Goal: Check status: Check status

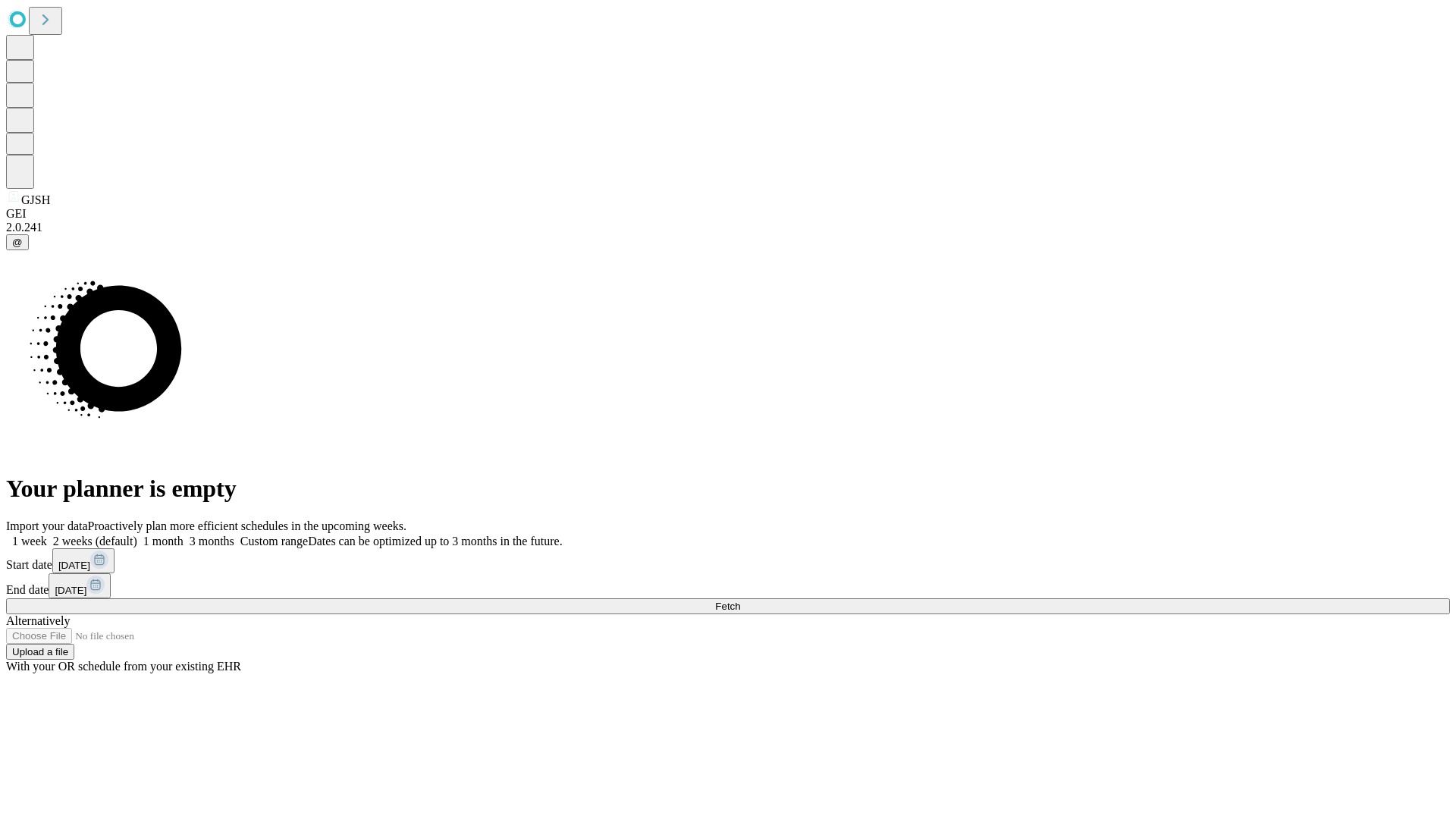
click at [740, 601] on span "Fetch" at bounding box center [728, 606] width 25 height 12
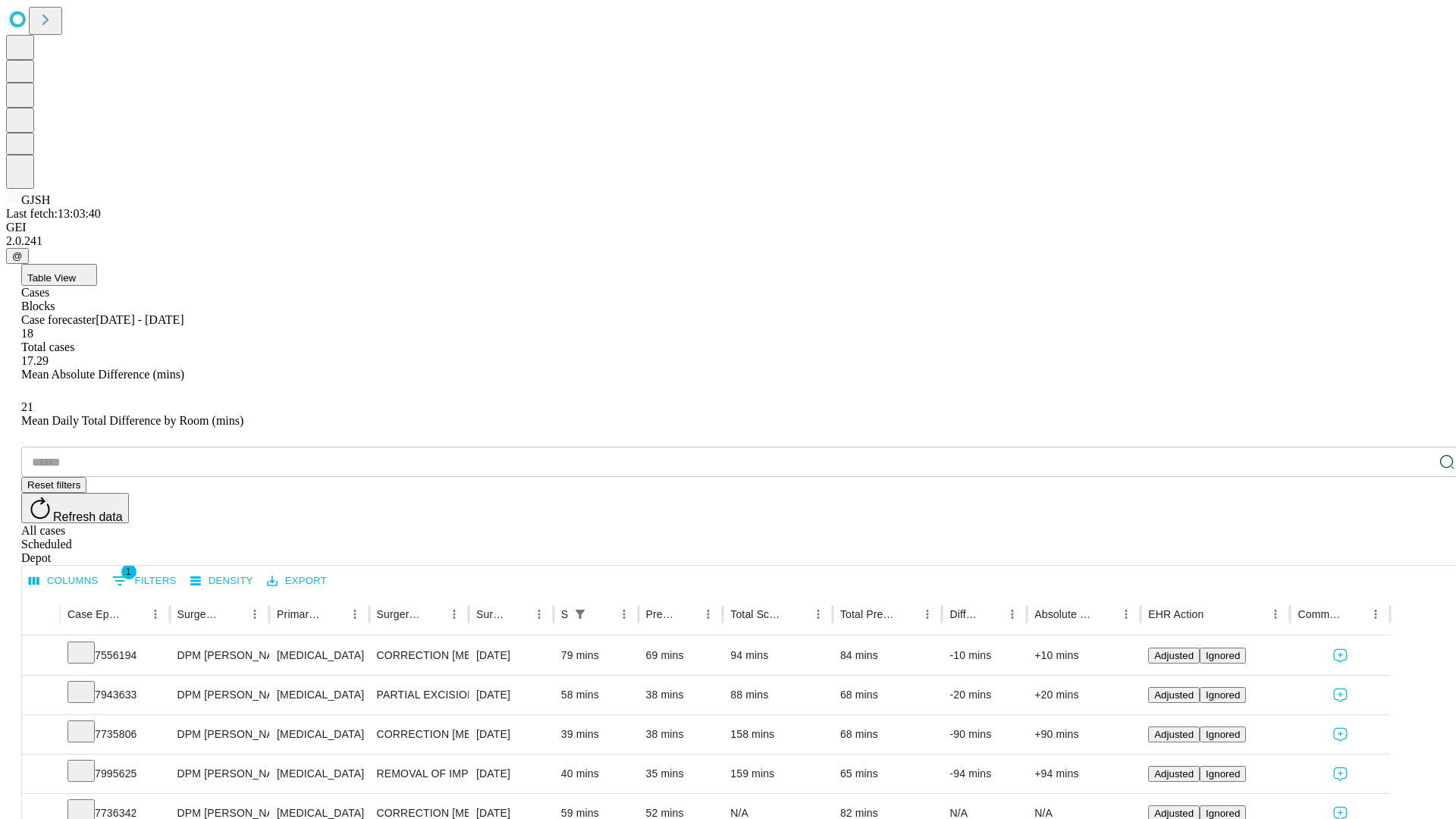
click at [1358, 537] on div "Scheduled" at bounding box center [743, 544] width 1444 height 14
